Goal: Information Seeking & Learning: Understand process/instructions

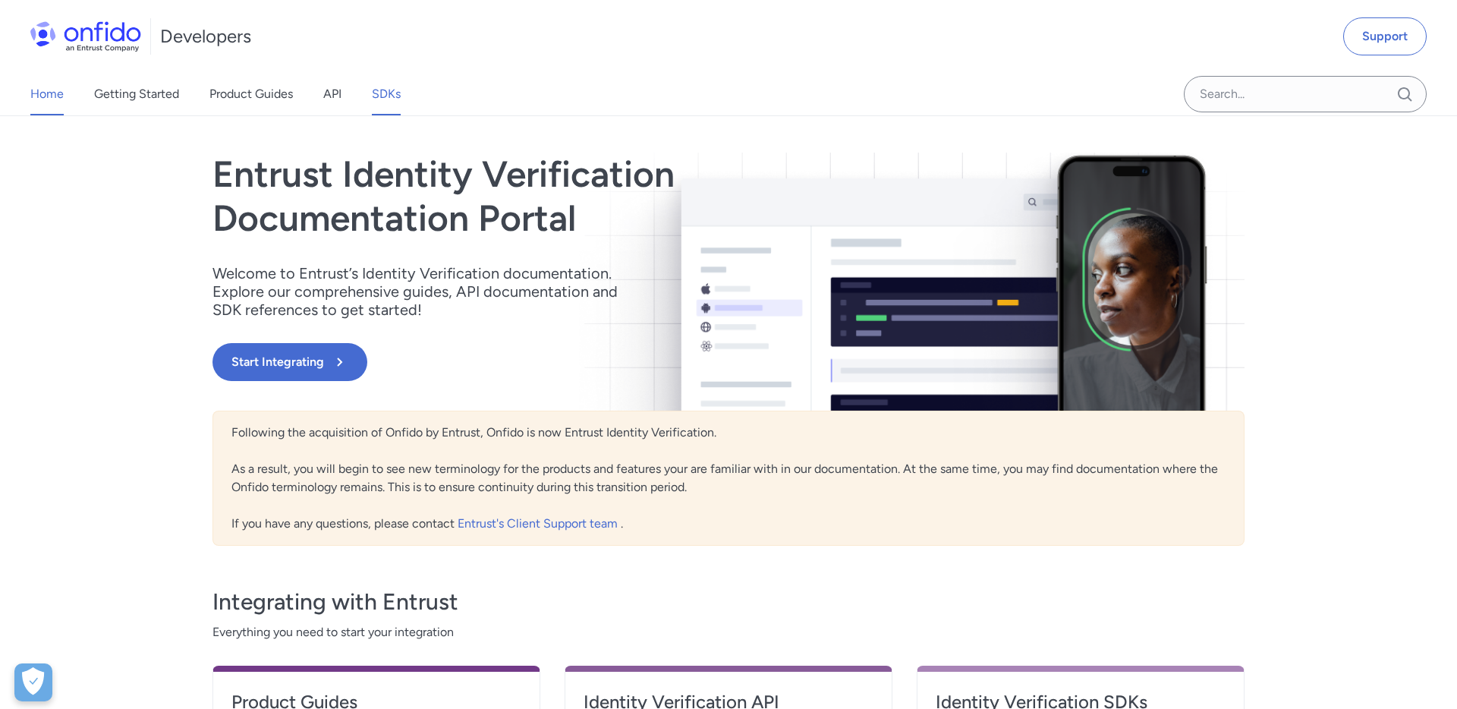
click at [386, 91] on link "SDKs" at bounding box center [386, 94] width 29 height 43
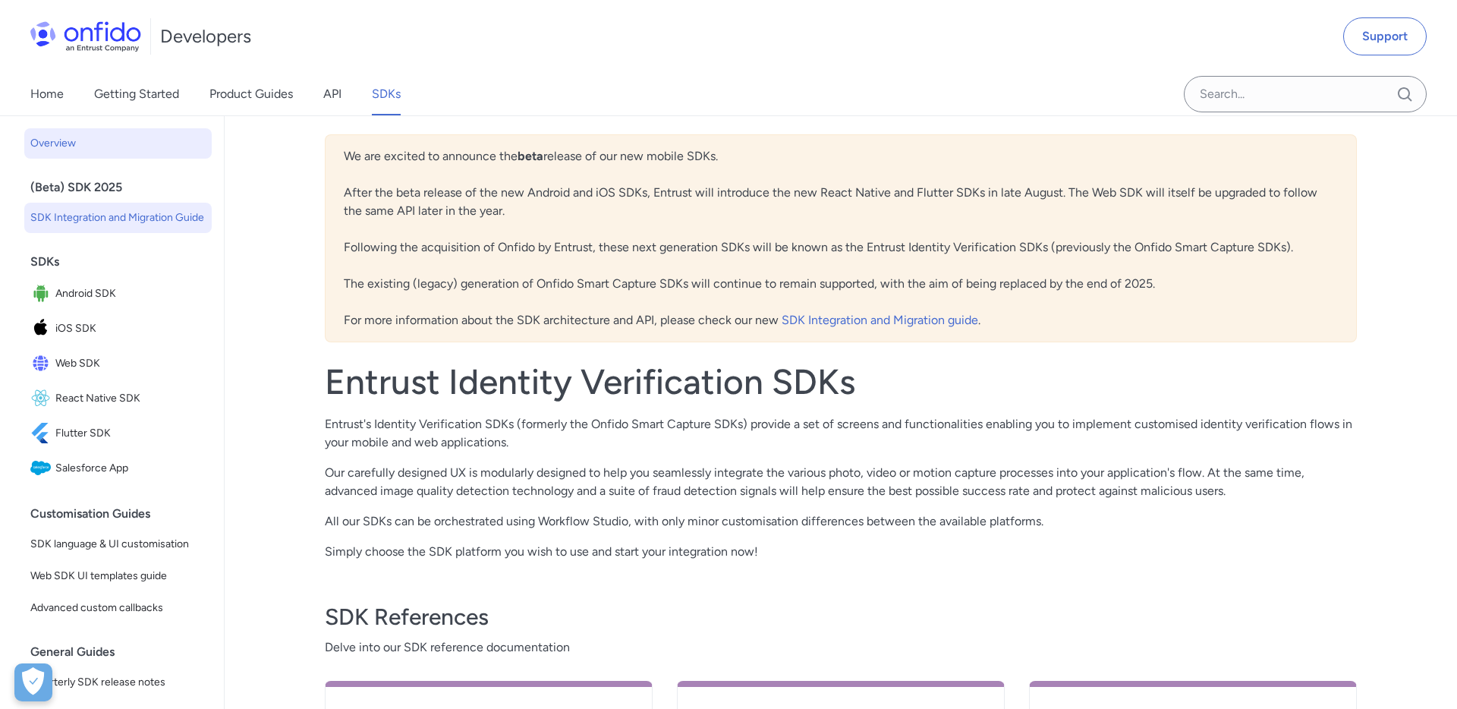
click at [169, 223] on span "SDK Integration and Migration Guide" at bounding box center [117, 218] width 175 height 18
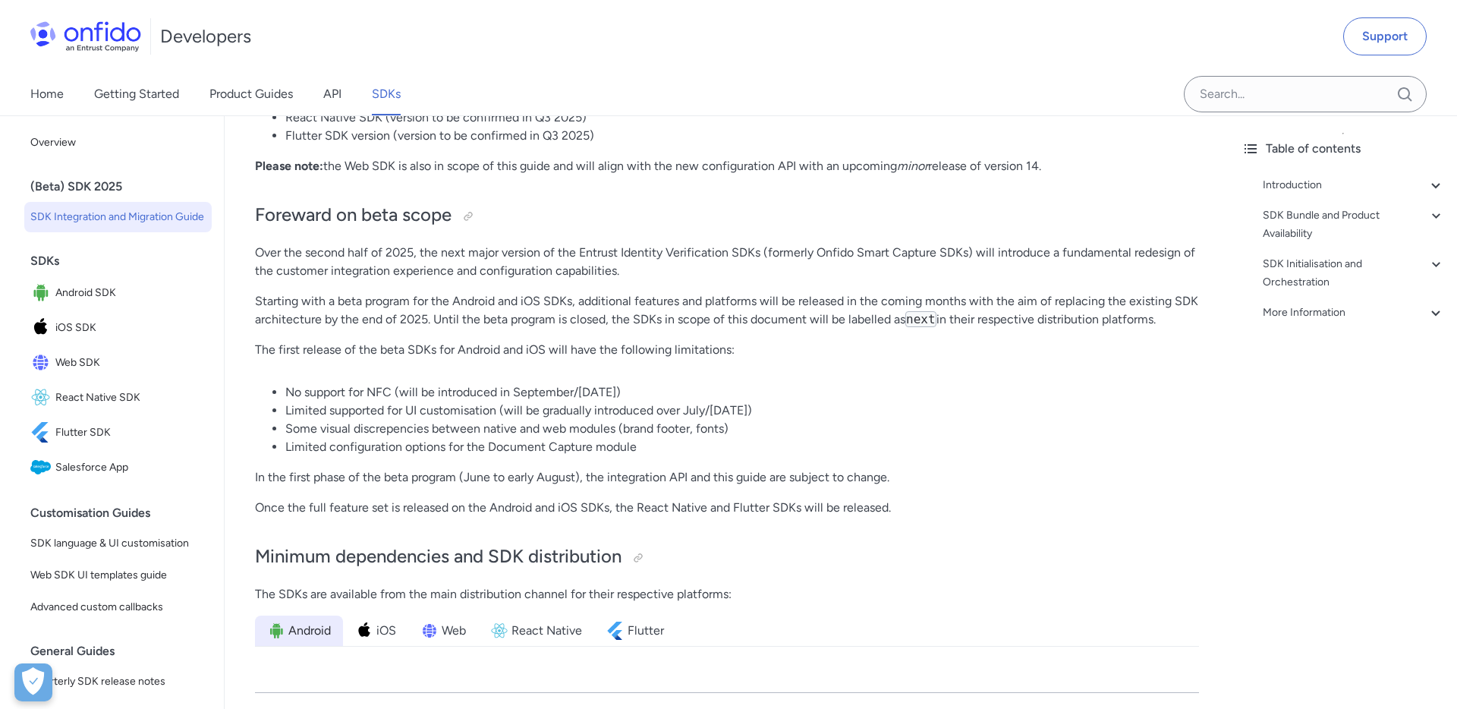
scroll to position [299, 0]
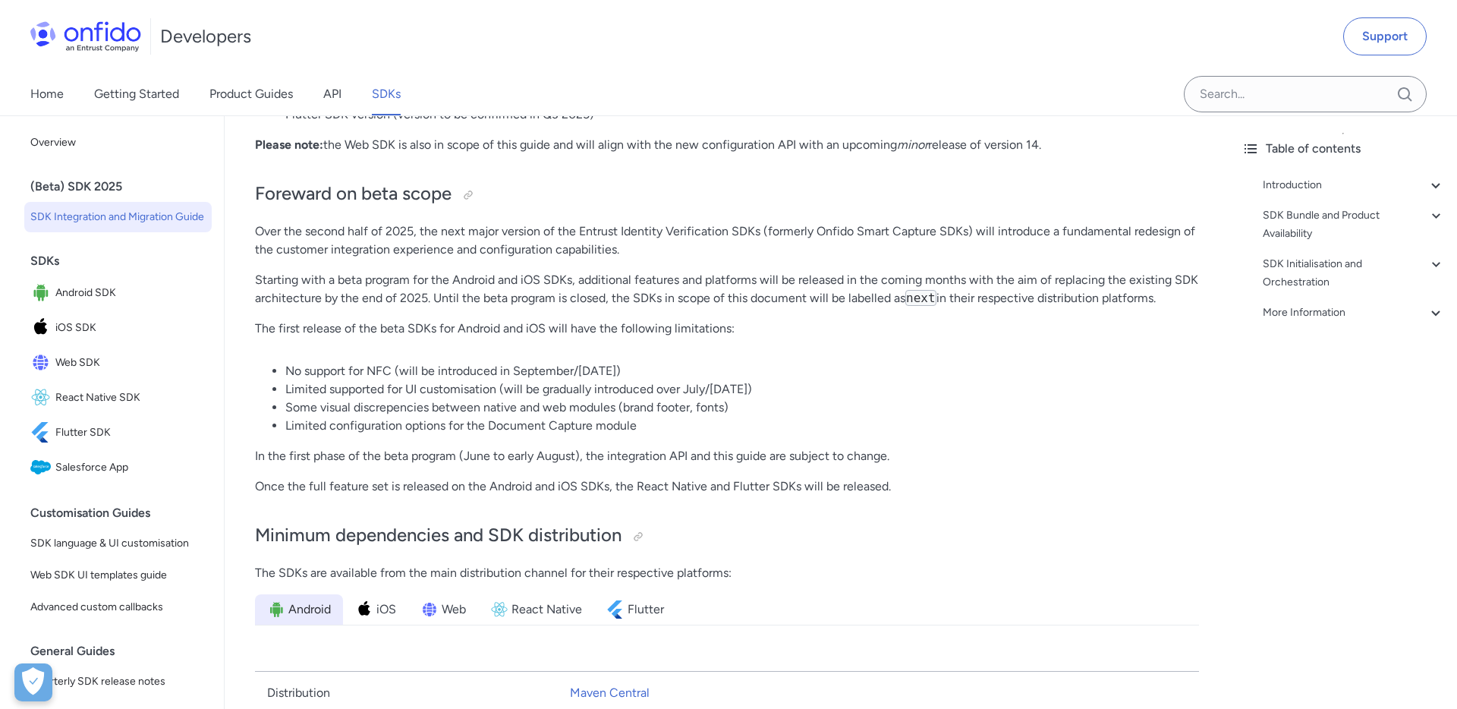
click at [545, 230] on p "Over the second half of 2025, the next major version of the Entrust Identity Ve…" at bounding box center [727, 240] width 944 height 36
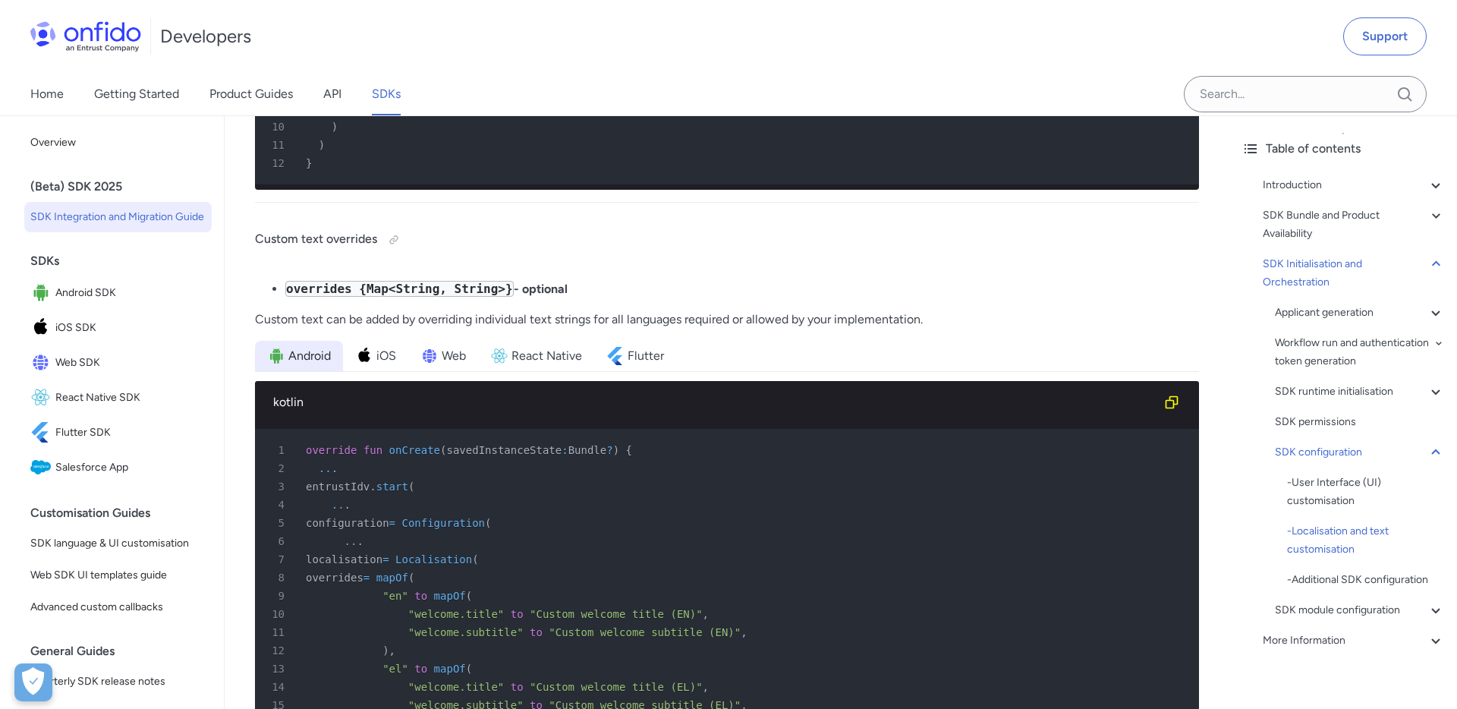
scroll to position [14922, 0]
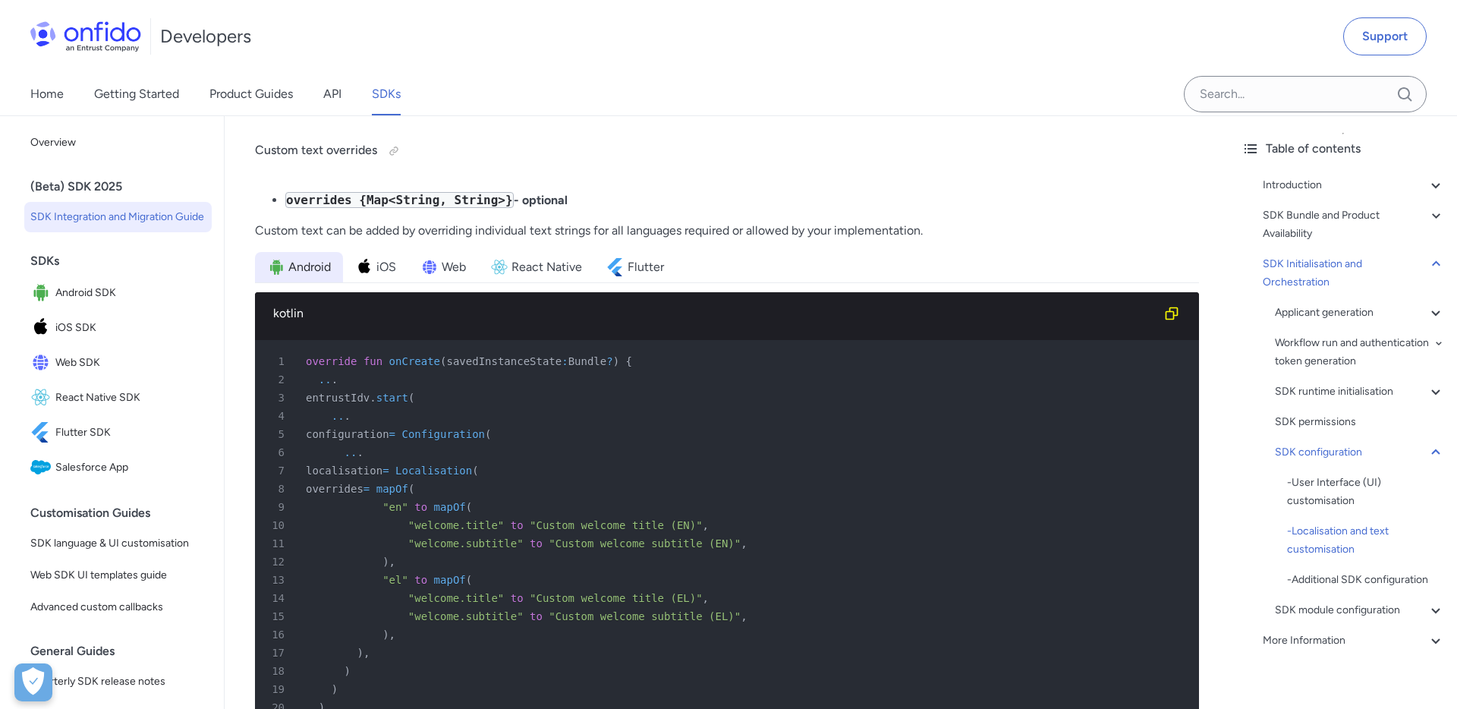
click at [323, 271] on span "Android" at bounding box center [309, 267] width 43 height 18
click at [382, 272] on span "iOS" at bounding box center [386, 267] width 20 height 18
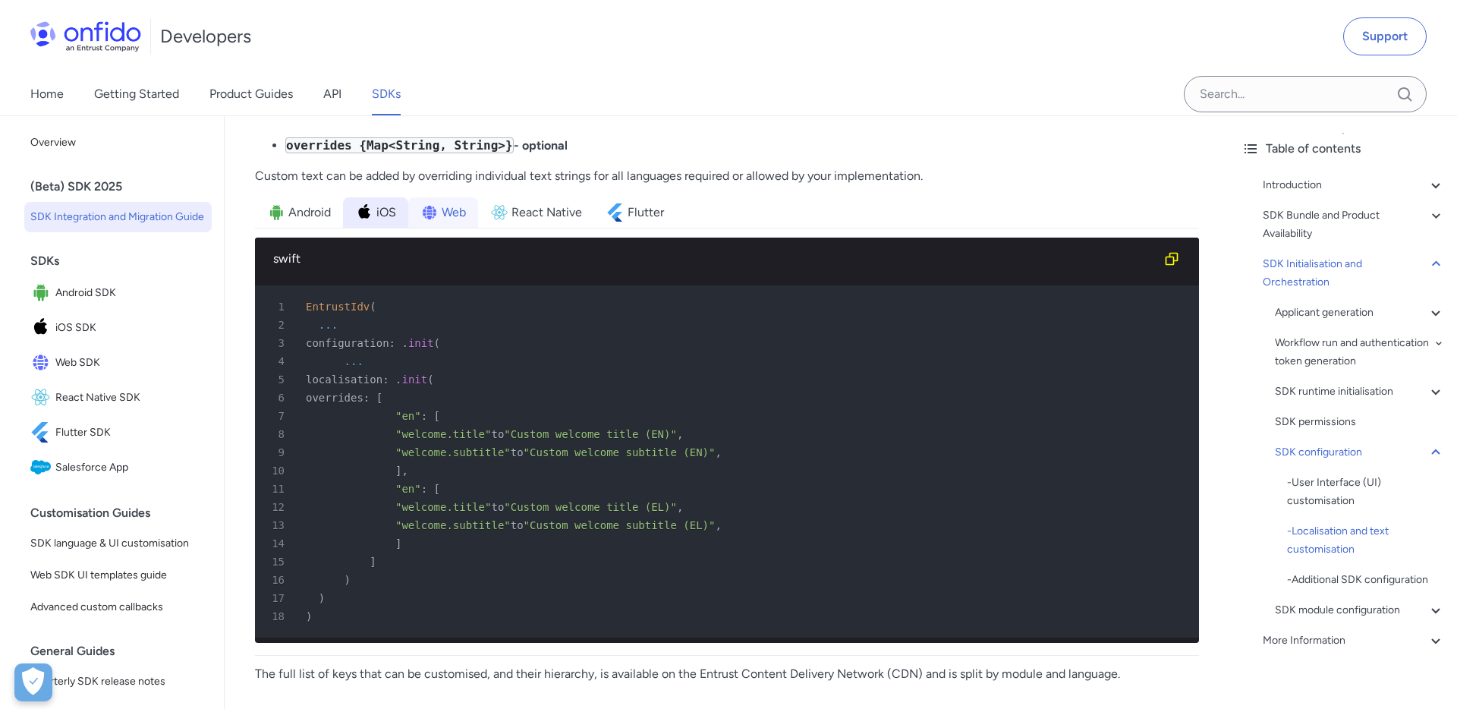
click at [474, 228] on li "Web" at bounding box center [443, 212] width 70 height 30
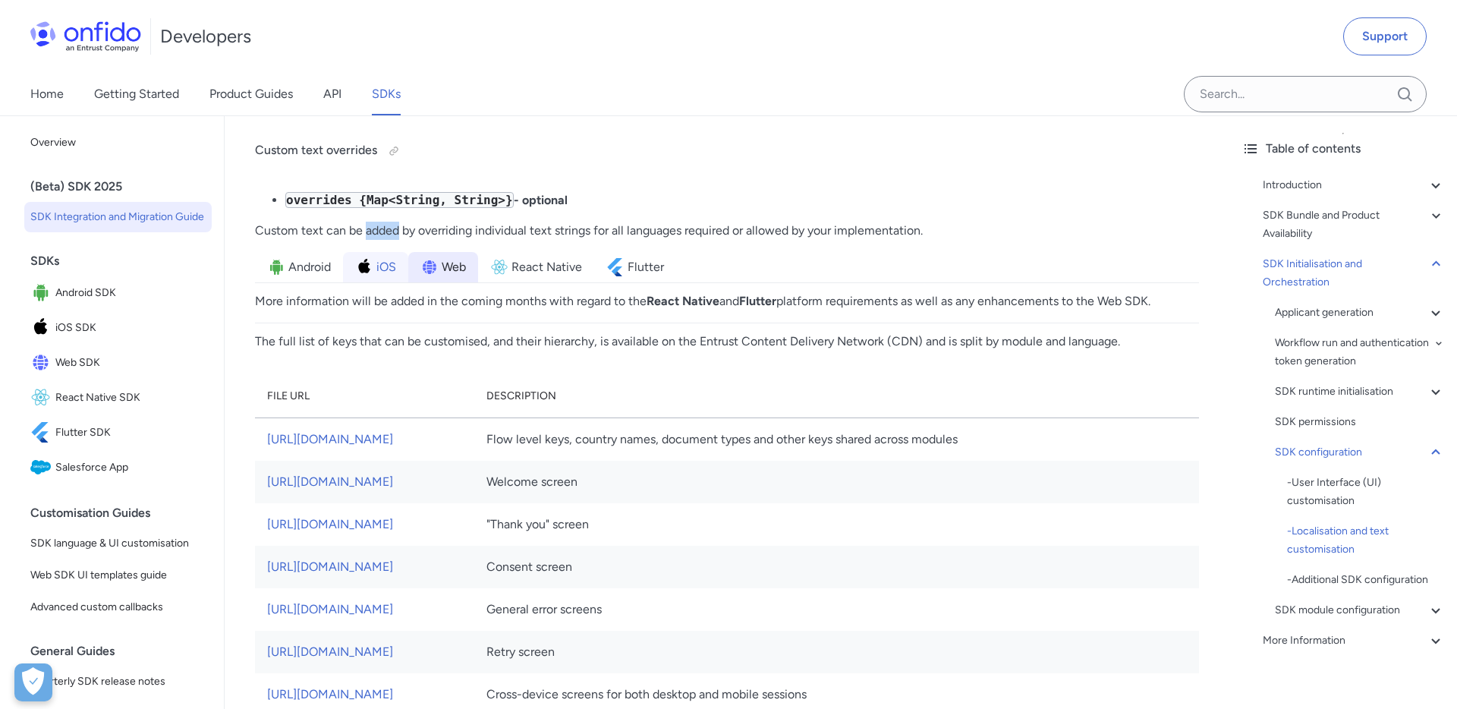
click at [377, 275] on span "iOS" at bounding box center [386, 267] width 20 height 18
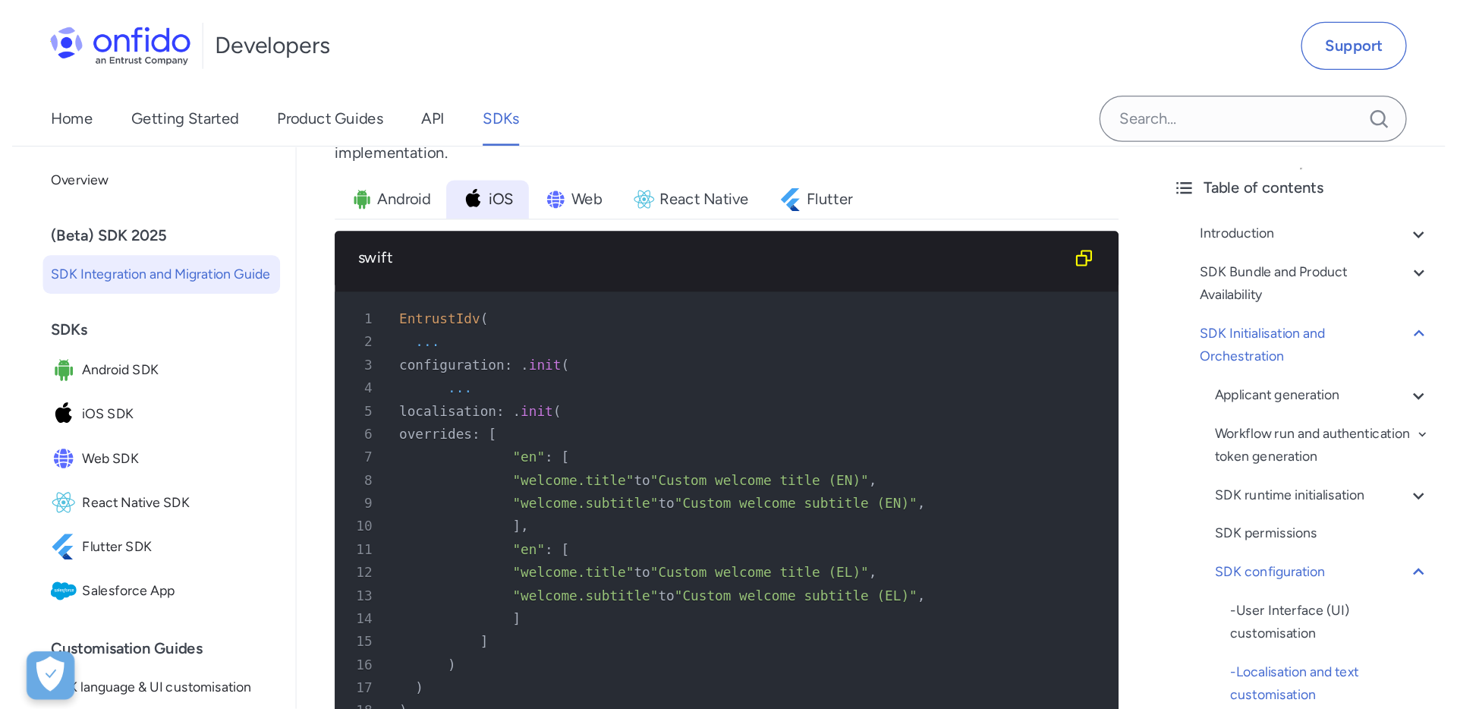
scroll to position [15893, 0]
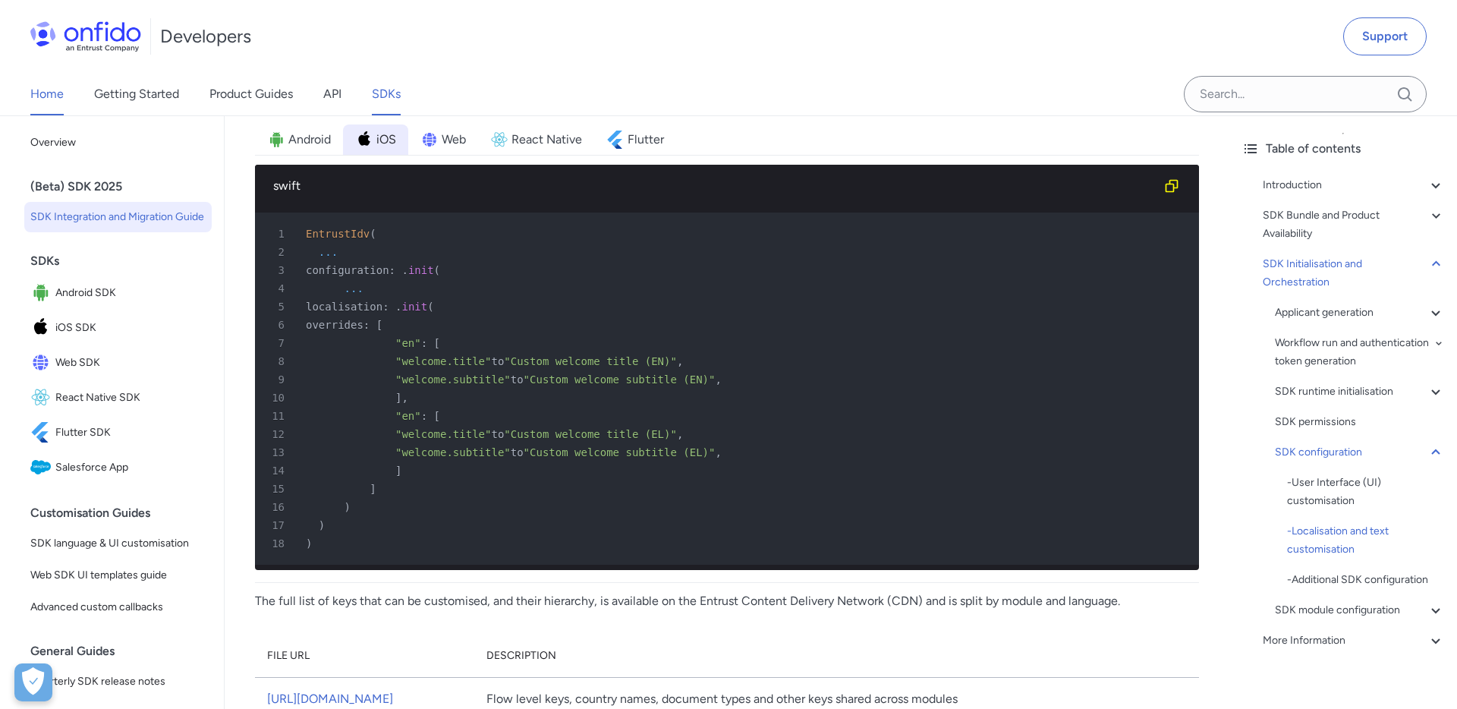
click at [61, 97] on link "Home" at bounding box center [46, 94] width 33 height 43
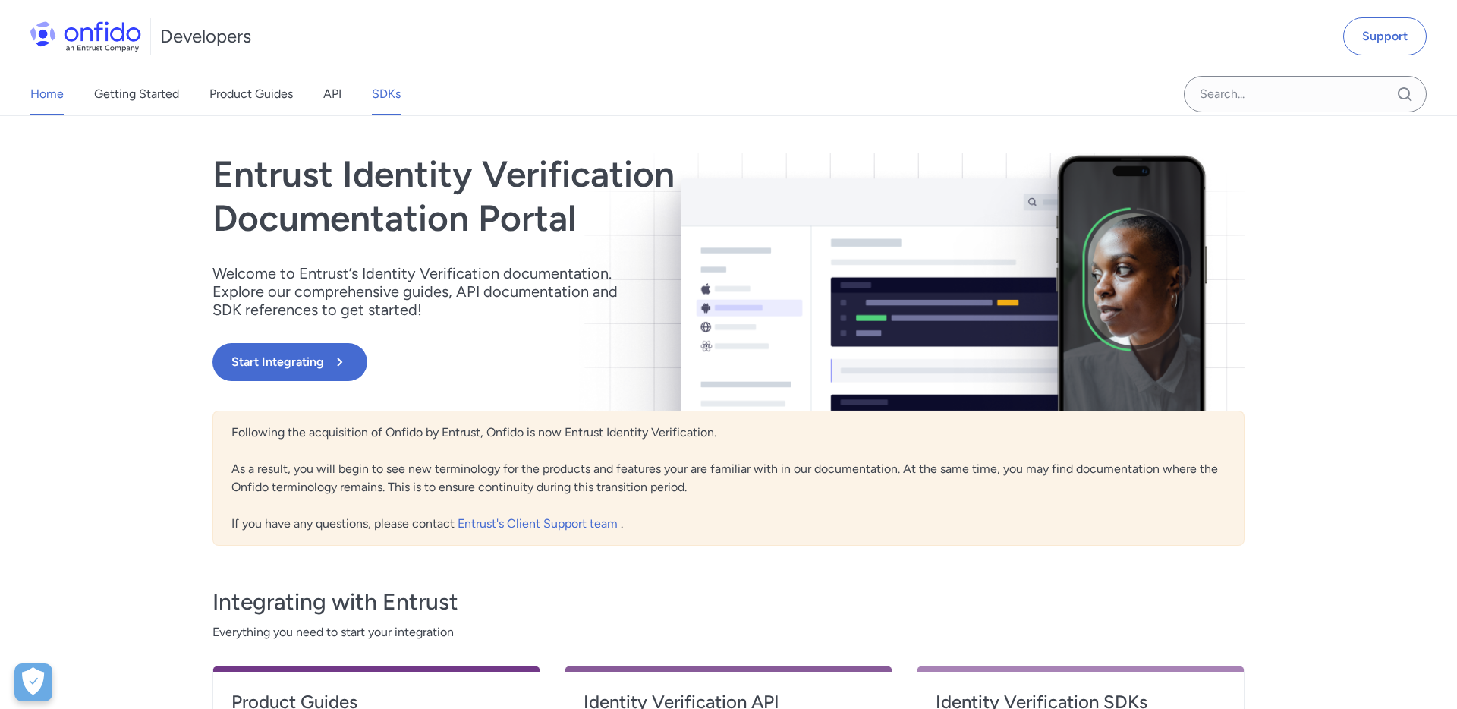
click at [394, 100] on link "SDKs" at bounding box center [386, 94] width 29 height 43
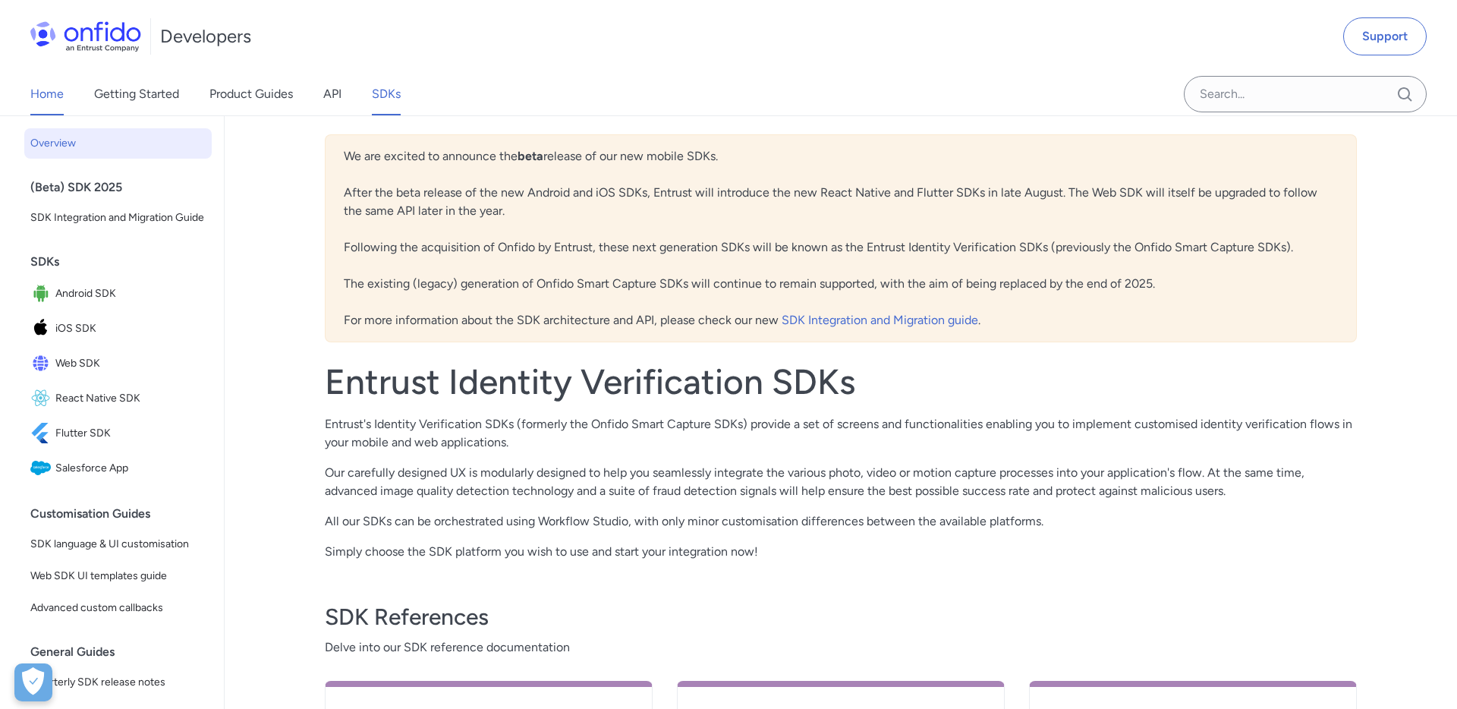
click at [54, 93] on link "Home" at bounding box center [46, 94] width 33 height 43
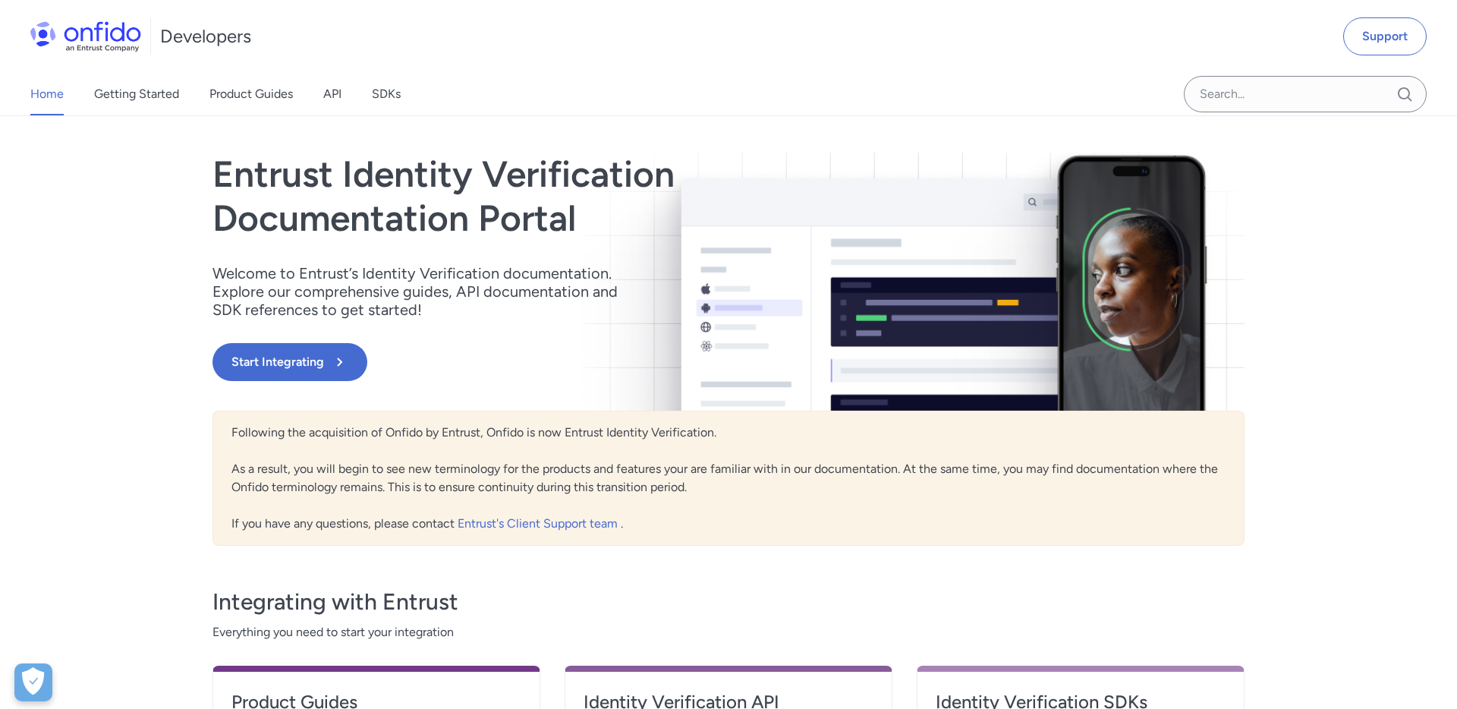
click at [46, 376] on div "Home Getting Started Product Guides API SDKs Support Entrust Identity Verificat…" at bounding box center [728, 518] width 1457 height 805
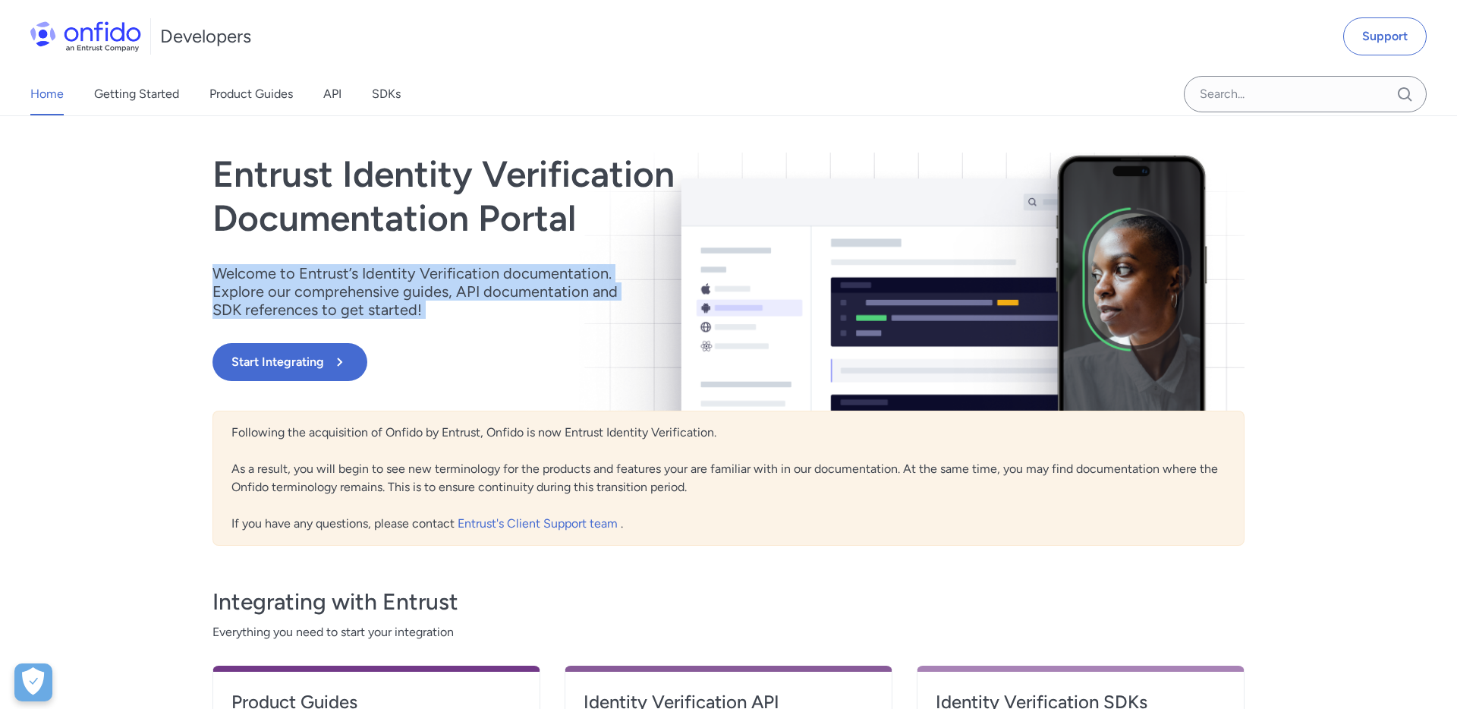
drag, startPoint x: 65, startPoint y: 269, endPoint x: 135, endPoint y: 400, distance: 148.7
click at [135, 400] on div "Home Getting Started Product Guides API SDKs Support Entrust Identity Verificat…" at bounding box center [728, 518] width 1457 height 805
click at [281, 278] on p "Welcome to Entrust’s Identity Verification documentation. Explore our comprehen…" at bounding box center [425, 291] width 425 height 55
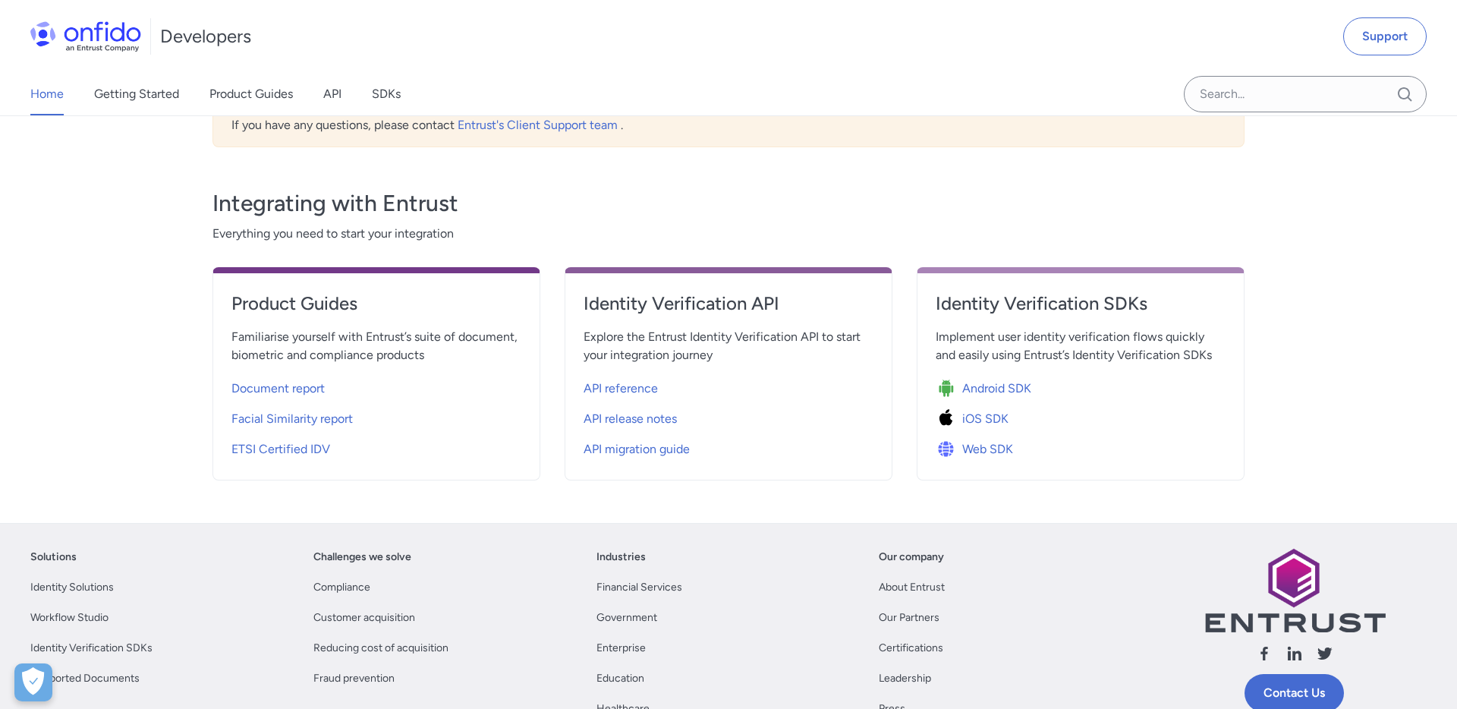
scroll to position [395, 0]
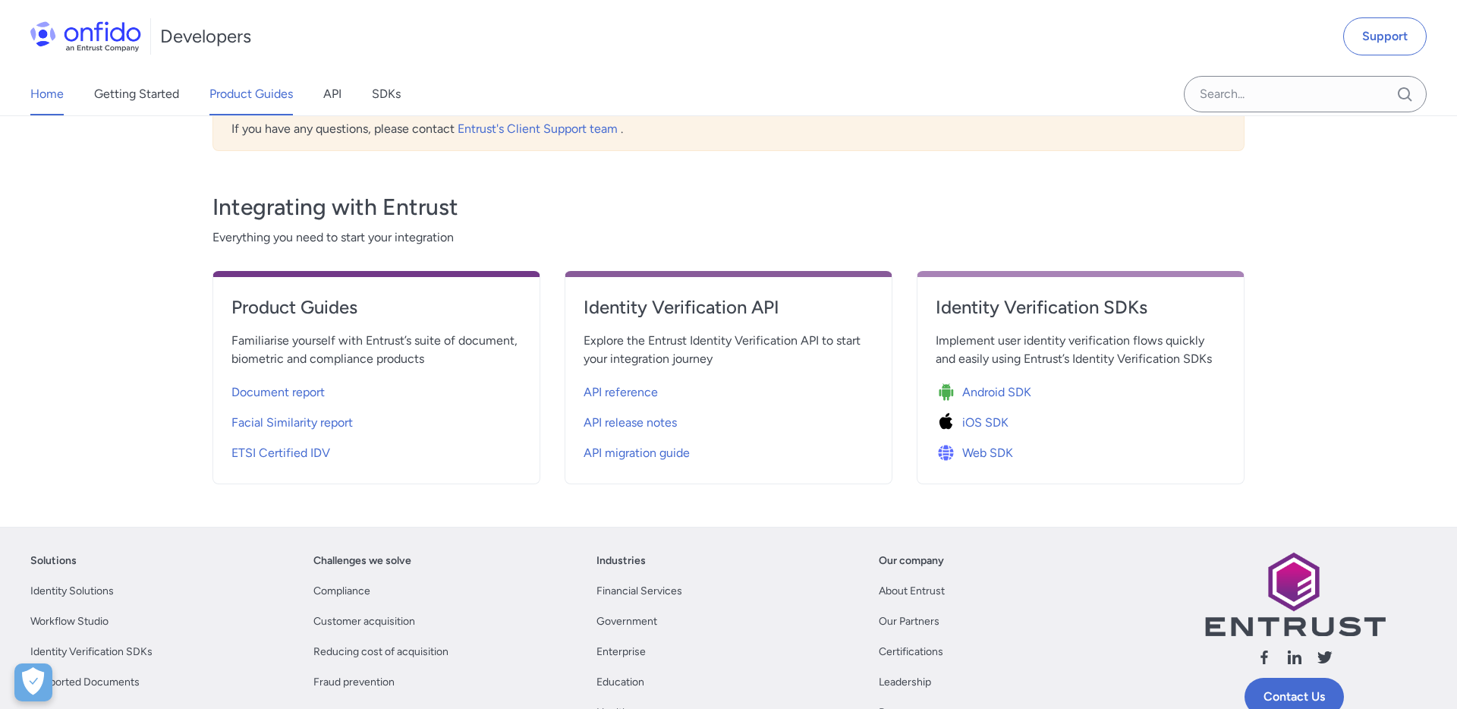
click at [267, 101] on link "Product Guides" at bounding box center [250, 94] width 83 height 43
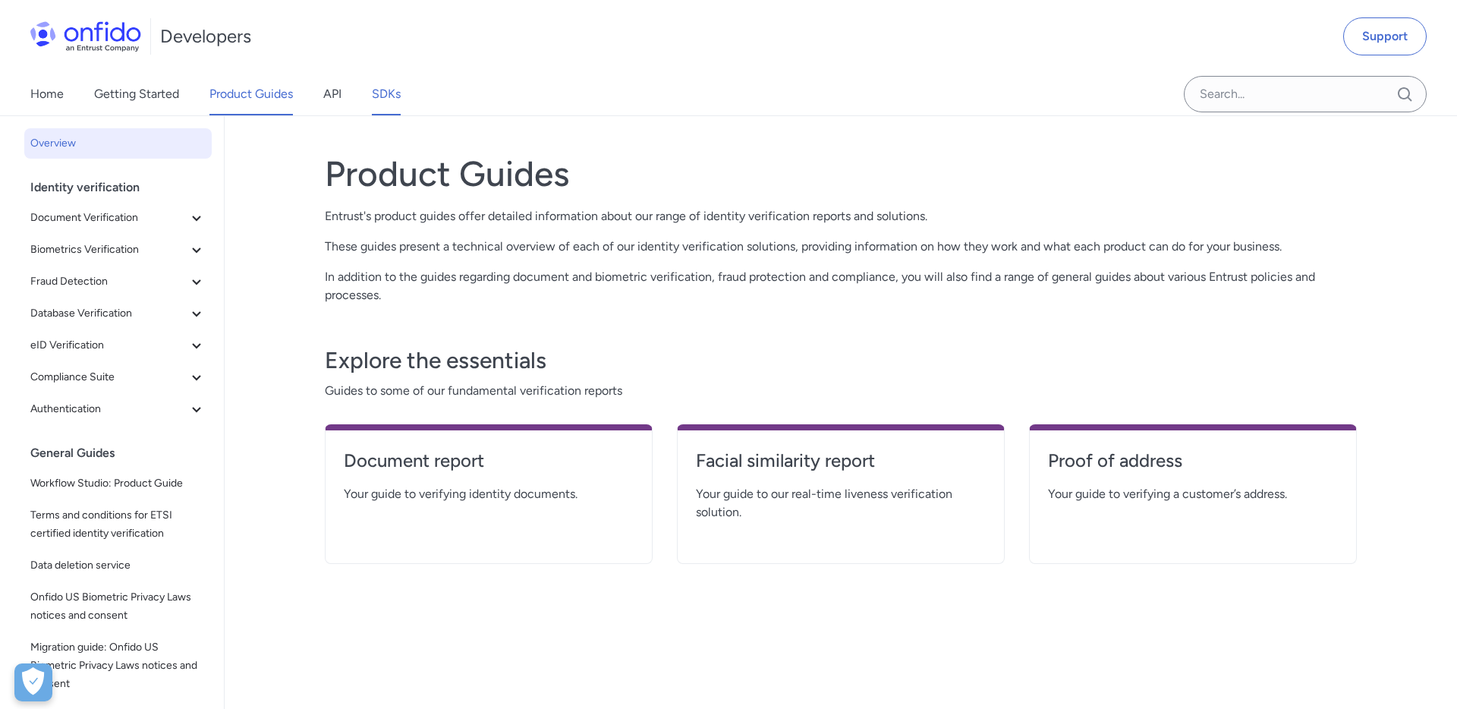
click at [391, 92] on link "SDKs" at bounding box center [386, 94] width 29 height 43
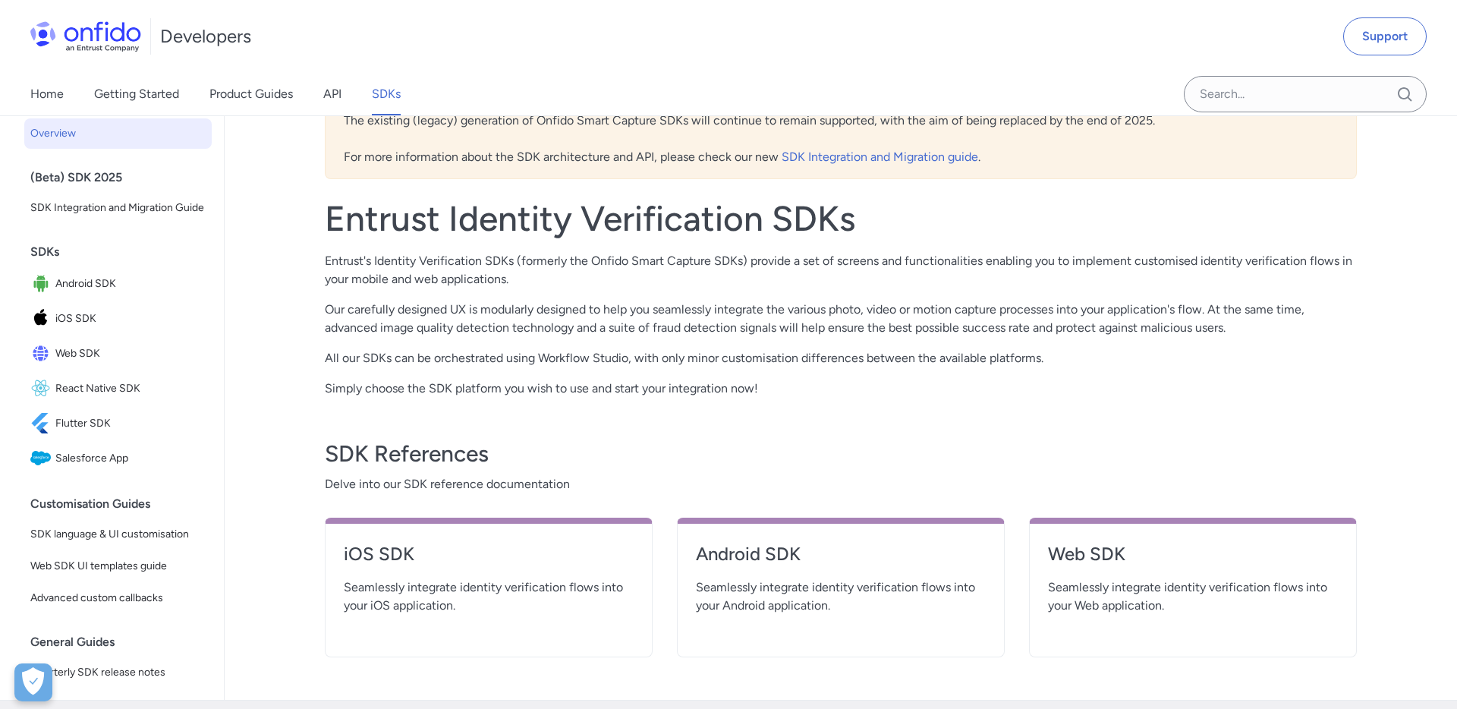
scroll to position [168, 0]
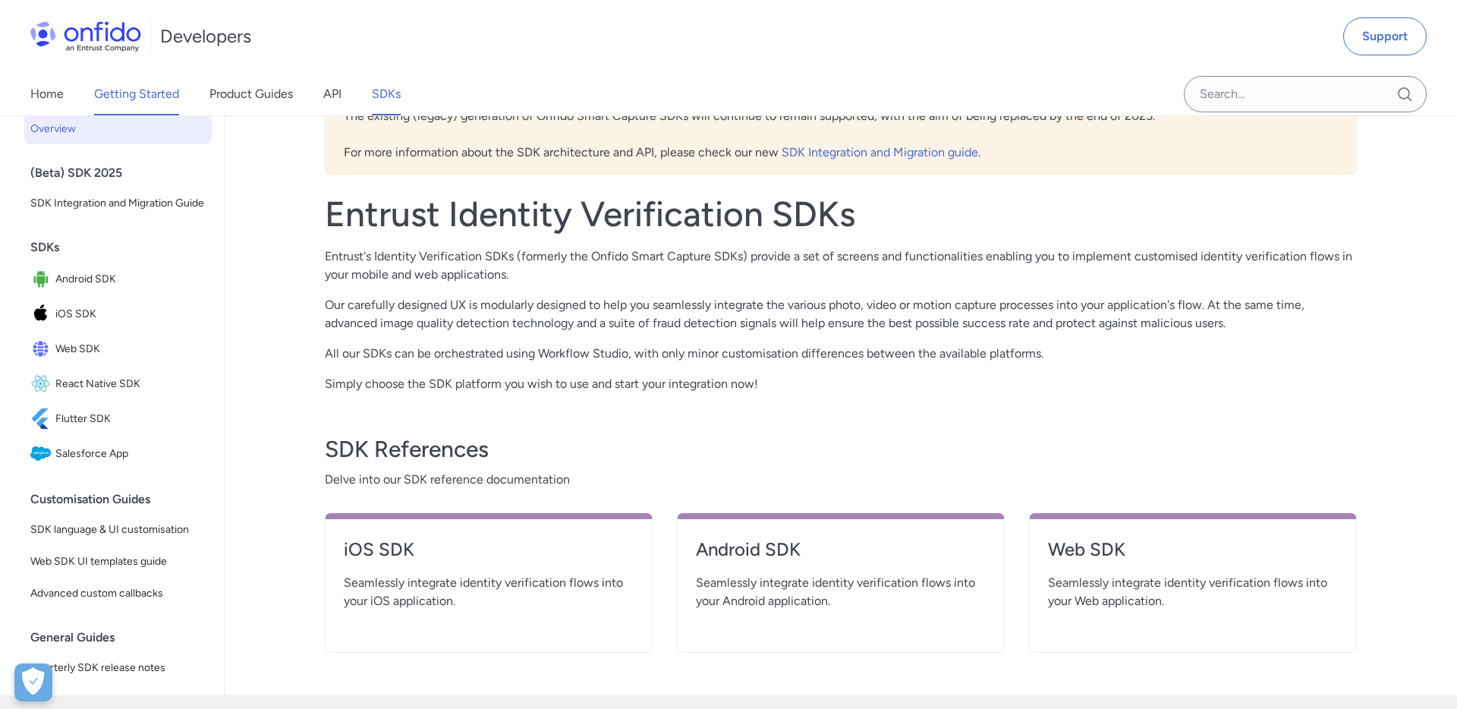
click at [109, 93] on link "Getting Started" at bounding box center [136, 94] width 85 height 43
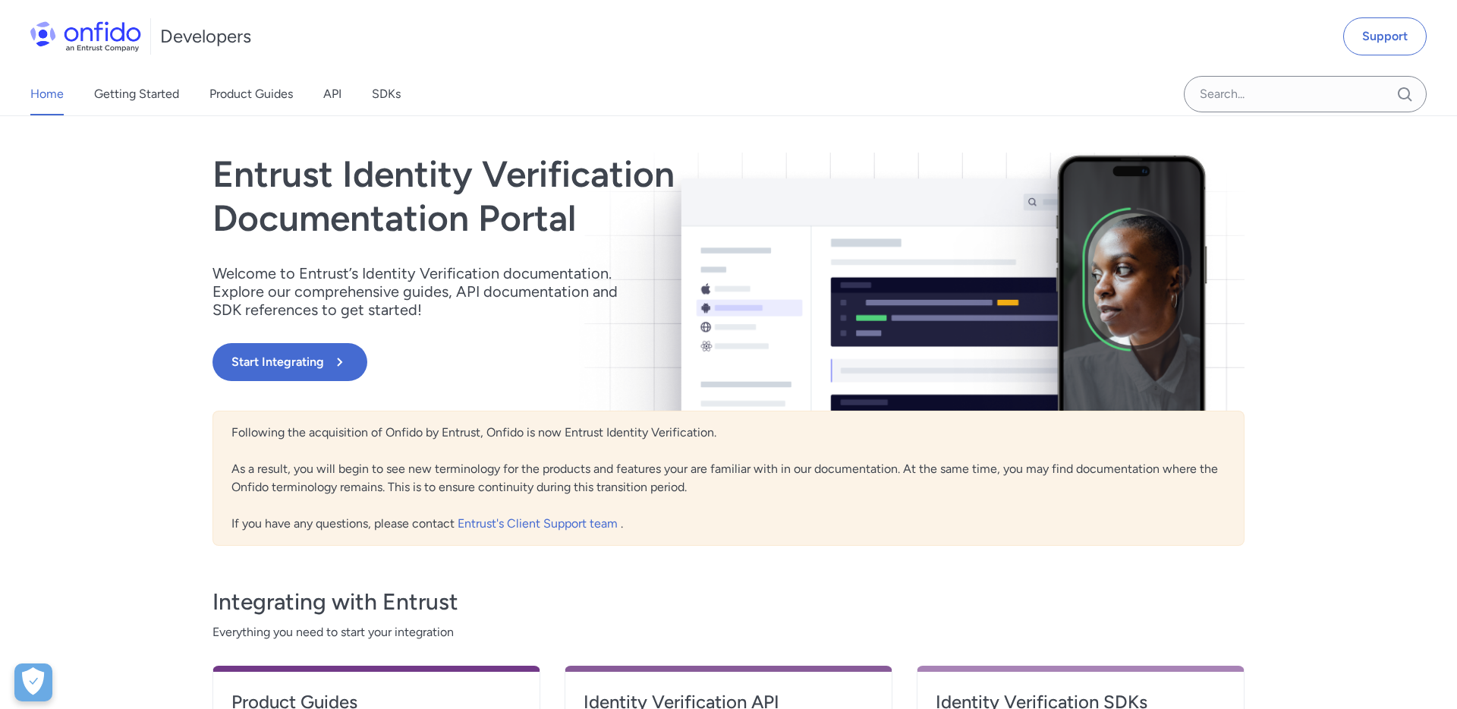
click at [250, 103] on link "Product Guides" at bounding box center [250, 94] width 83 height 43
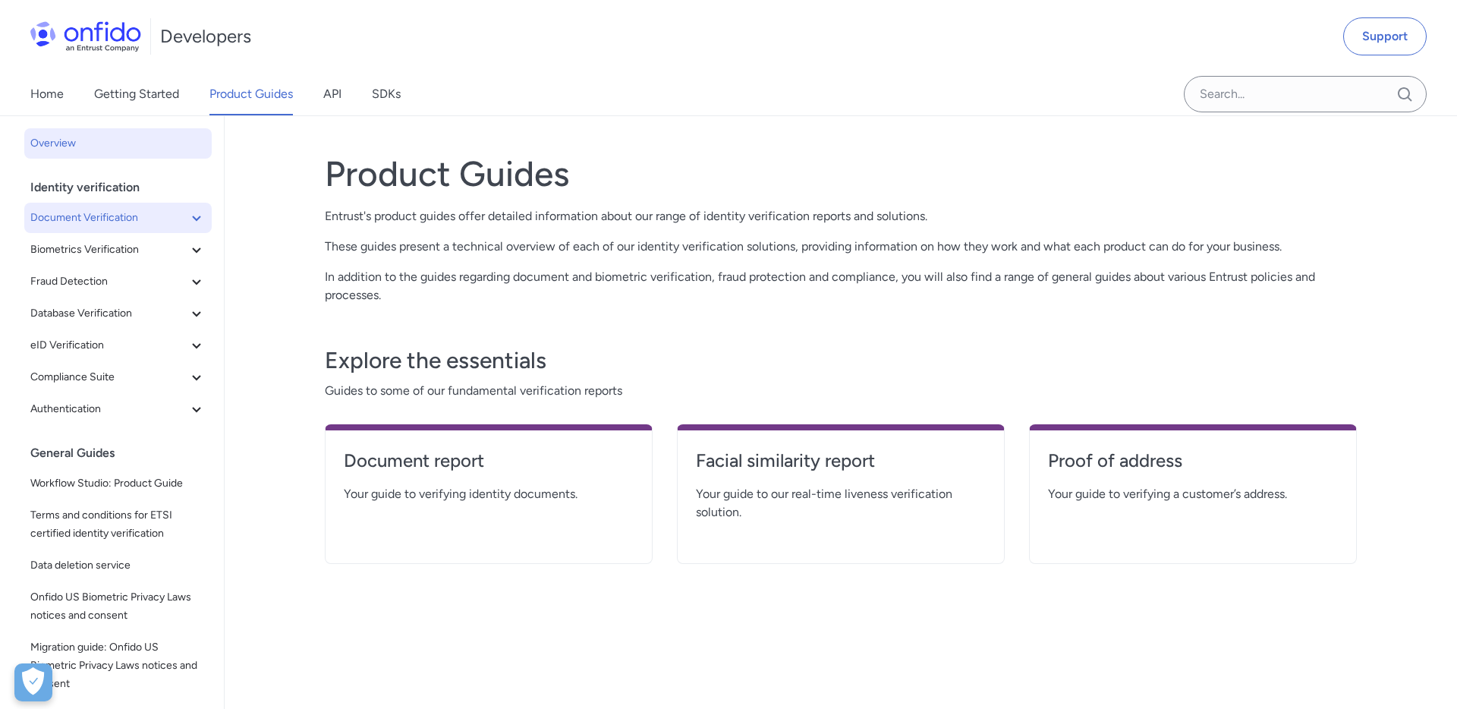
click at [199, 217] on icon at bounding box center [196, 218] width 8 height 5
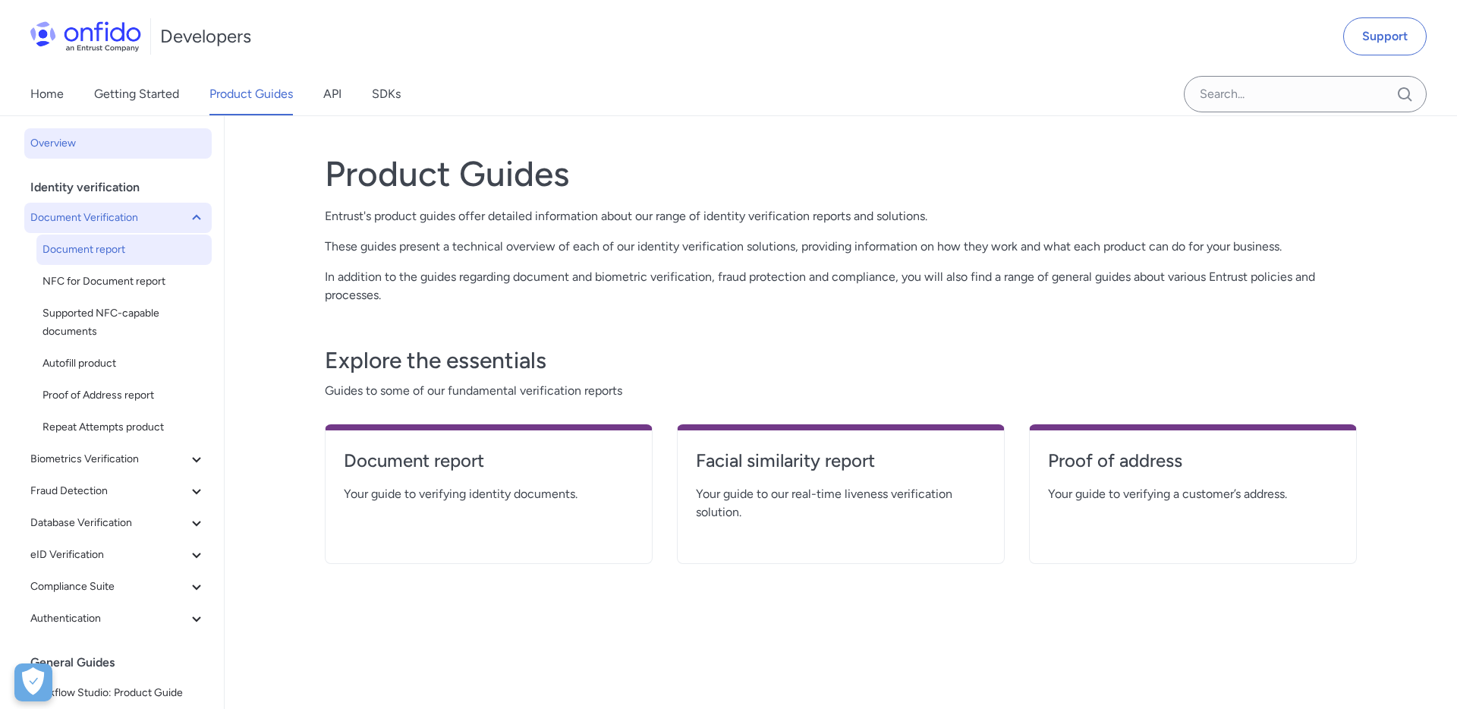
click at [122, 241] on span "Document report" at bounding box center [124, 250] width 163 height 18
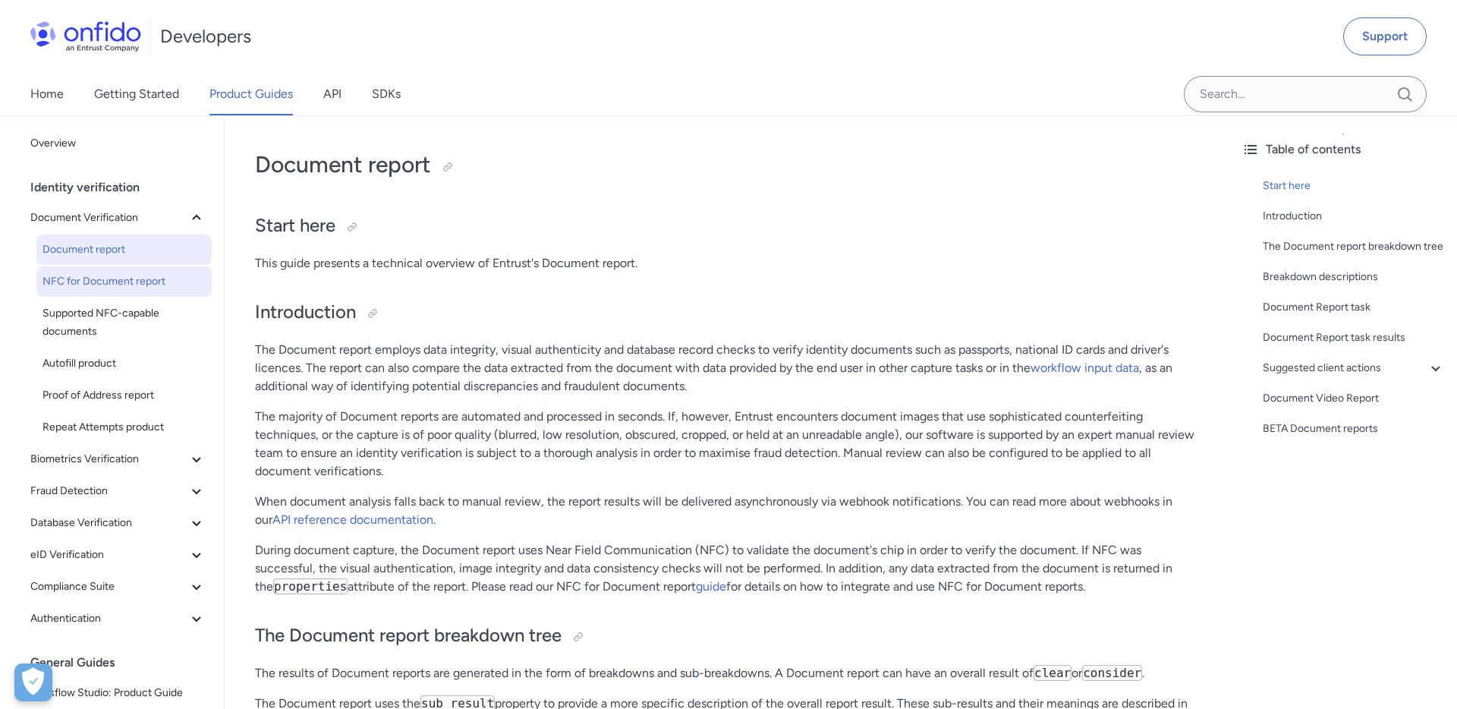
click at [89, 277] on span "NFC for Document report" at bounding box center [124, 281] width 163 height 18
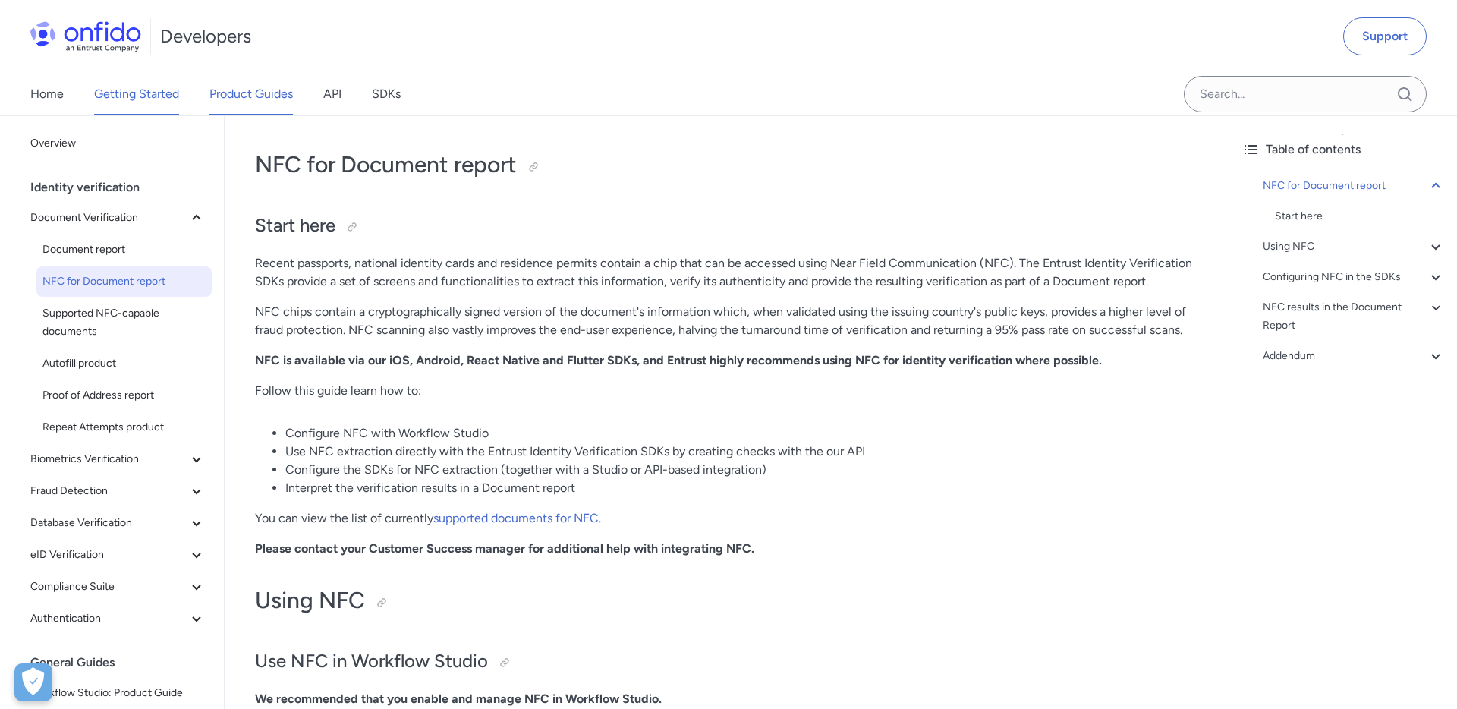
click at [146, 98] on link "Getting Started" at bounding box center [136, 94] width 85 height 43
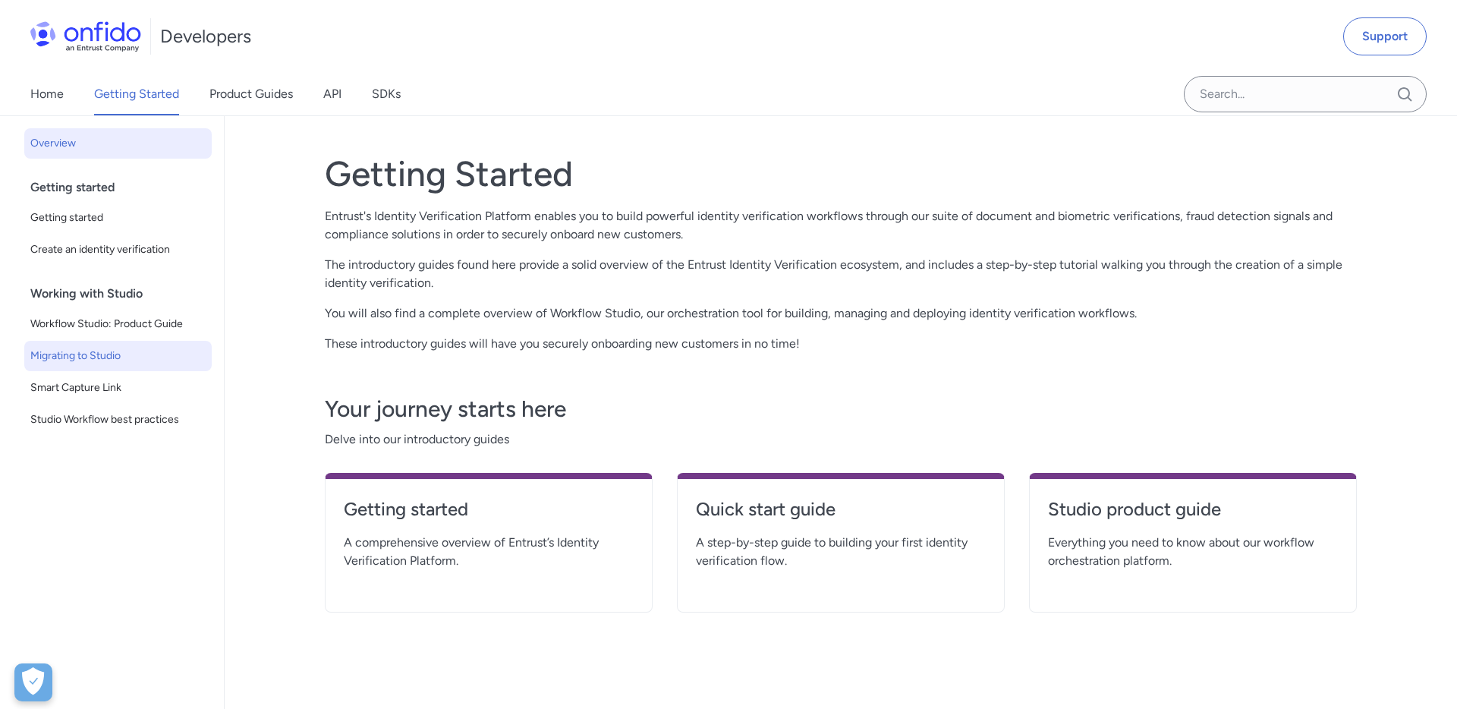
click at [105, 351] on span "Migrating to Studio" at bounding box center [117, 356] width 175 height 18
